Goal: Task Accomplishment & Management: Manage account settings

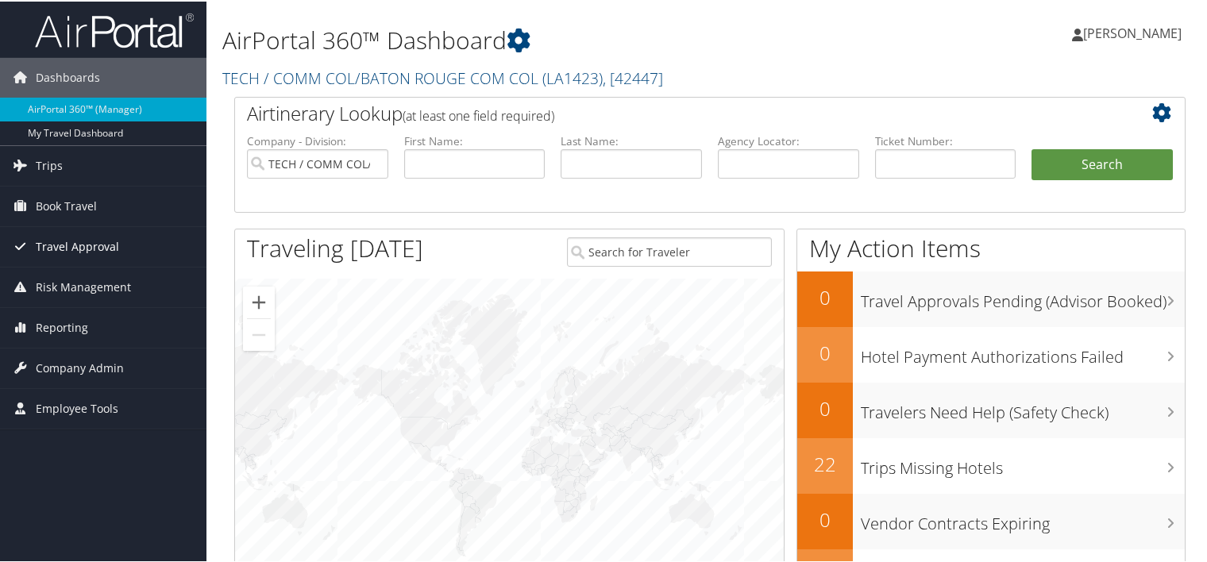
click at [70, 243] on span "Travel Approval" at bounding box center [77, 246] width 83 height 40
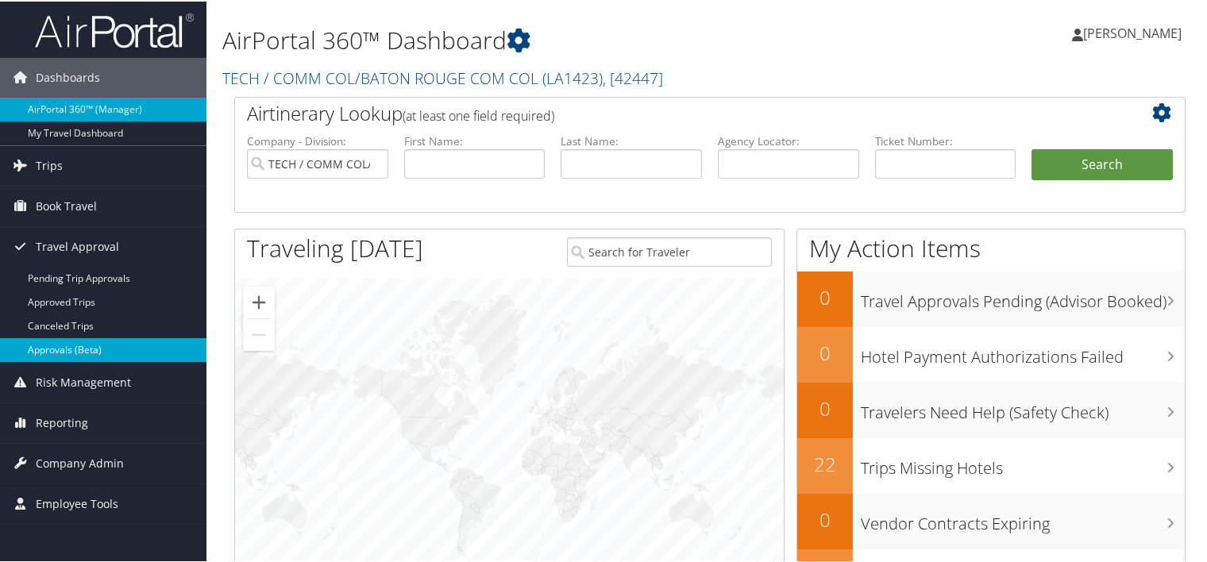
click at [59, 343] on link "Approvals (Beta)" at bounding box center [103, 349] width 206 height 24
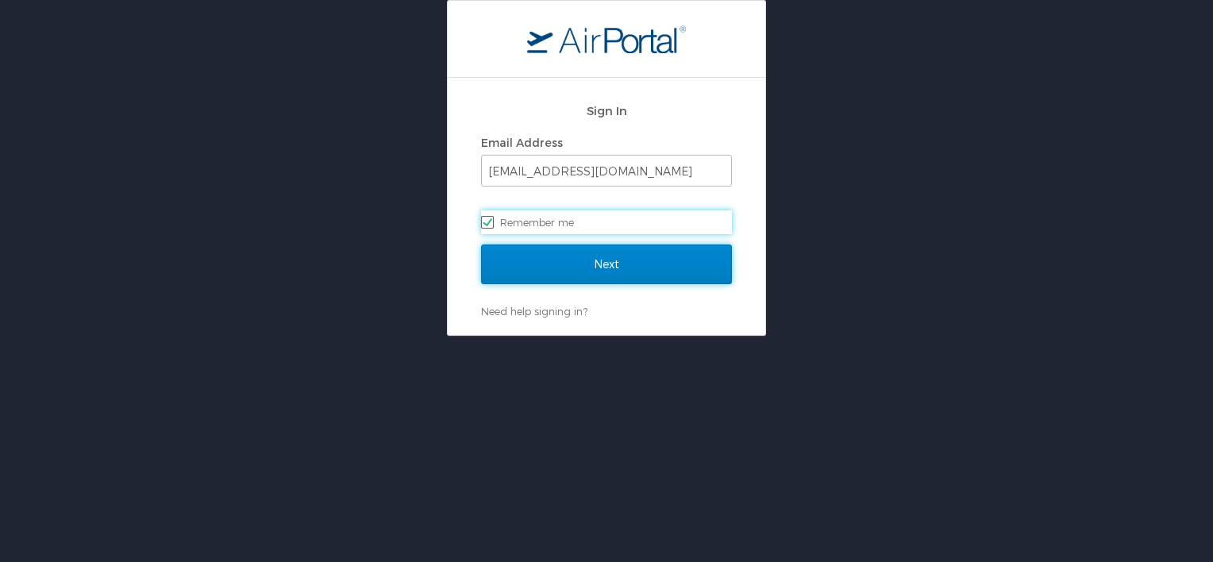
click at [606, 262] on input "Next" at bounding box center [606, 265] width 251 height 40
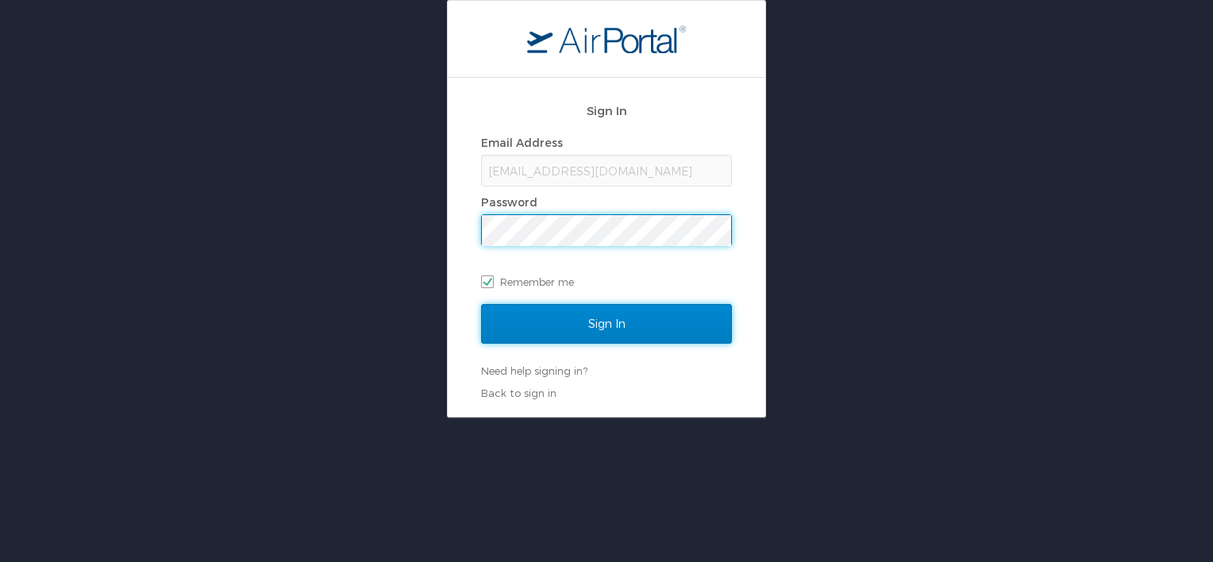
click at [638, 318] on input "Sign In" at bounding box center [606, 324] width 251 height 40
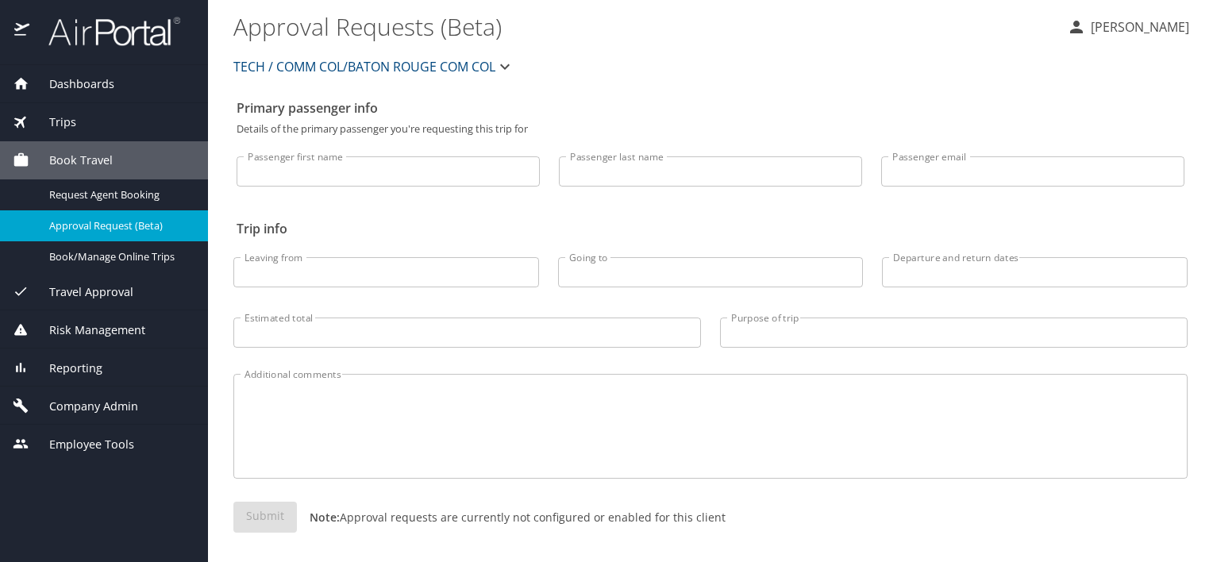
click at [125, 288] on span "Travel Approval" at bounding box center [81, 291] width 104 height 17
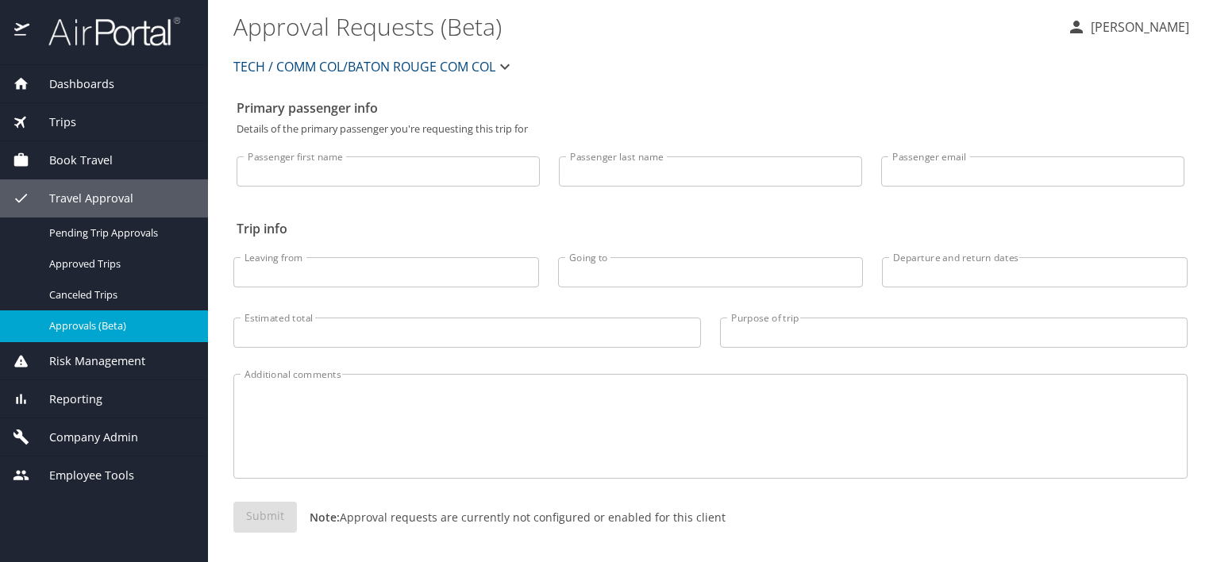
click at [80, 324] on span "Approvals (Beta)" at bounding box center [119, 325] width 140 height 15
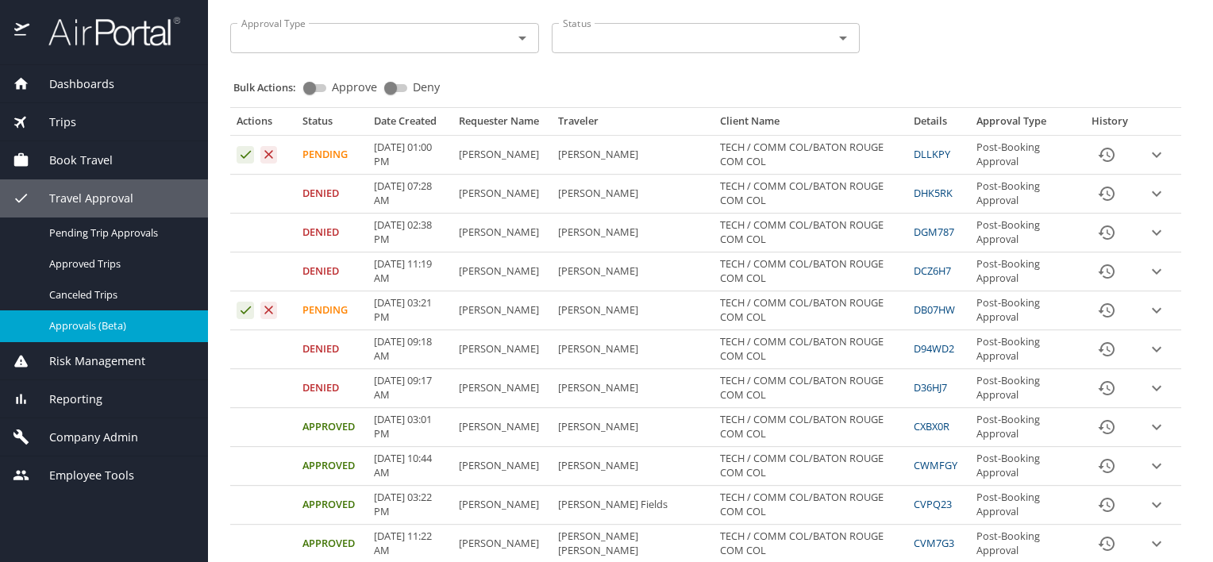
scroll to position [159, 0]
click at [245, 151] on icon "Approval table" at bounding box center [245, 152] width 15 height 15
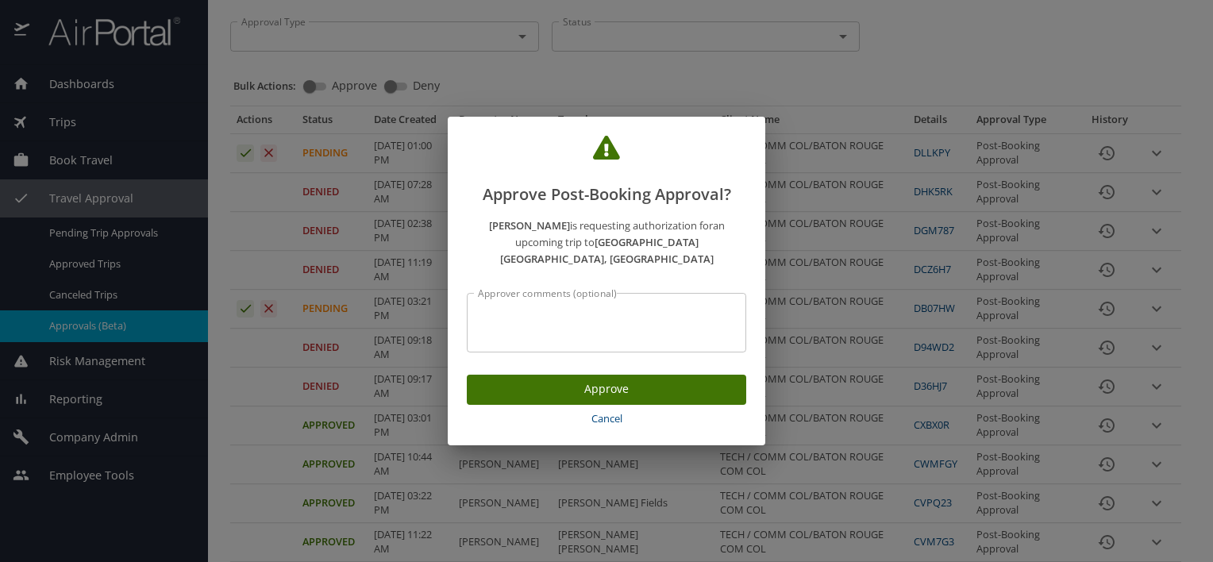
click at [594, 380] on span "Approve" at bounding box center [607, 390] width 254 height 20
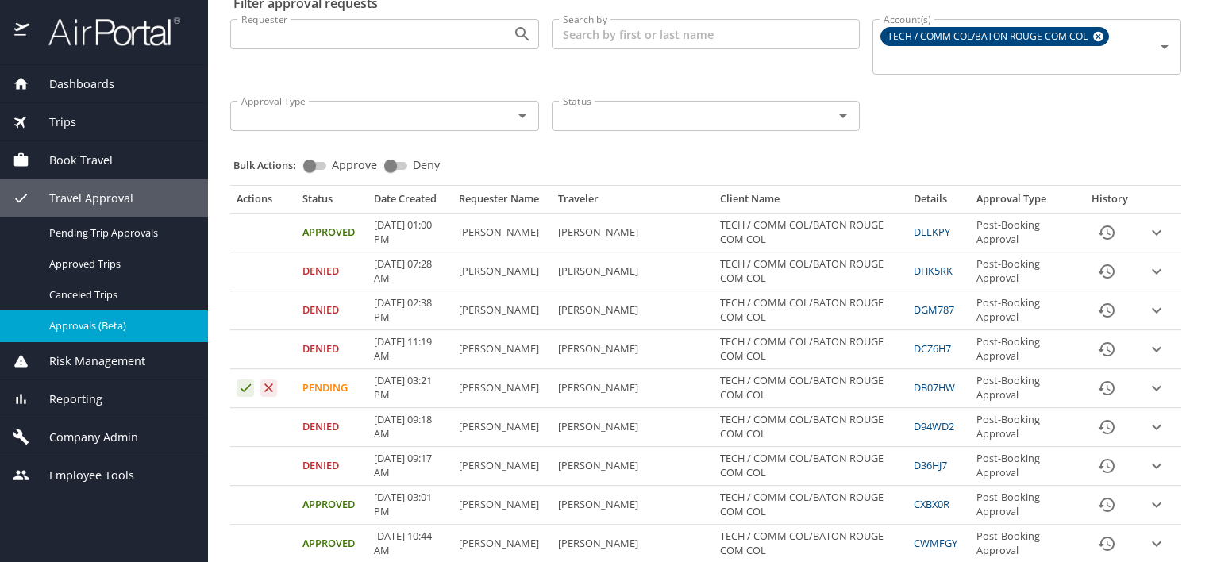
scroll to position [0, 0]
